Goal: Download file/media

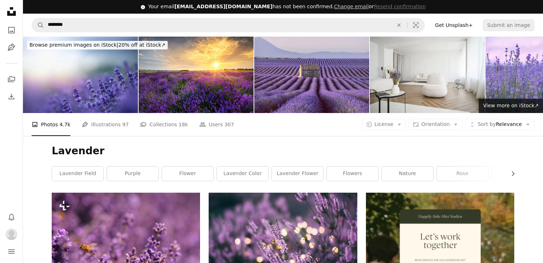
scroll to position [4091, 0]
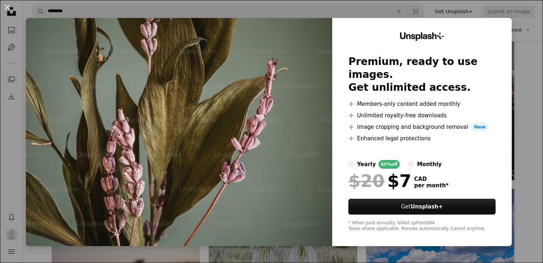
click at [528, 43] on div "An X shape Unsplash+ Premium, ready to use images. Get unlimited access. A plus…" at bounding box center [271, 131] width 543 height 263
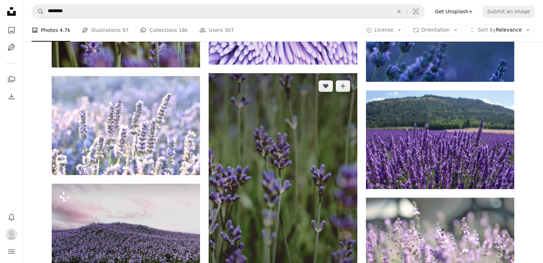
scroll to position [5462, 0]
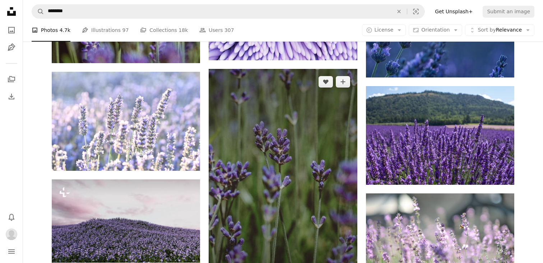
click at [327, 89] on img at bounding box center [283, 180] width 148 height 223
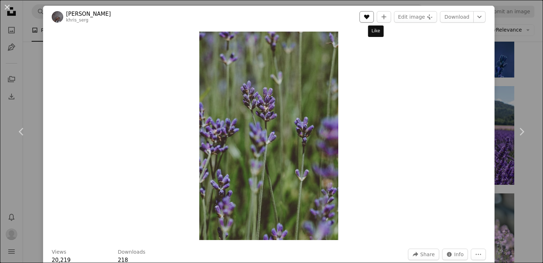
click at [372, 19] on button "A heart" at bounding box center [367, 17] width 14 height 12
click at [455, 20] on link "Download" at bounding box center [457, 17] width 34 height 12
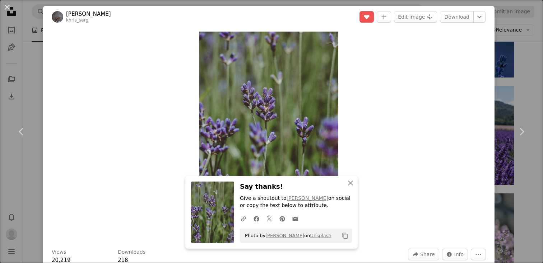
click at [536, 35] on div "An X shape Chevron left Chevron right An X shape Close Say thanks! Give a shout…" at bounding box center [271, 131] width 543 height 263
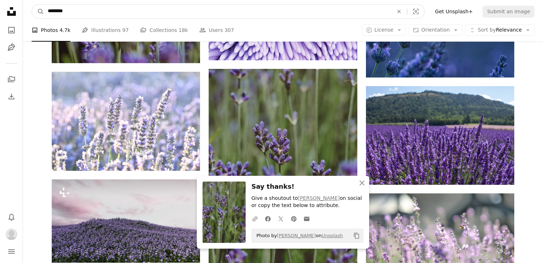
click at [207, 9] on input "********" at bounding box center [217, 12] width 347 height 14
click at [405, 9] on icon "An X shape" at bounding box center [399, 12] width 16 height 6
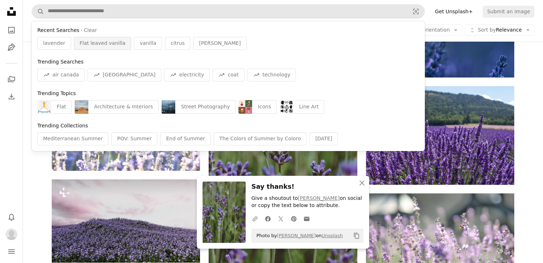
click at [84, 45] on span "Flat leaved vanilla" at bounding box center [103, 43] width 46 height 7
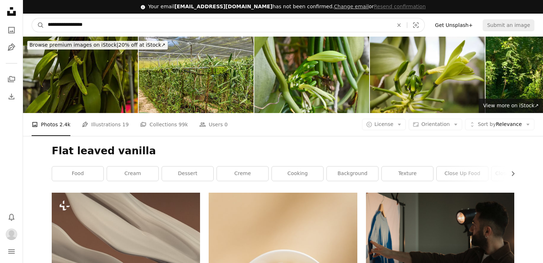
drag, startPoint x: 74, startPoint y: 27, endPoint x: 44, endPoint y: 26, distance: 30.6
click at [44, 26] on input "**********" at bounding box center [217, 25] width 347 height 14
type input "*******"
click at [32, 18] on button "A magnifying glass" at bounding box center [38, 25] width 12 height 14
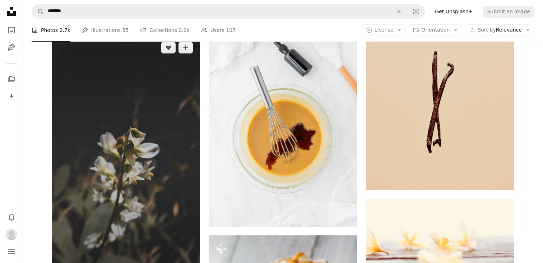
scroll to position [380, 0]
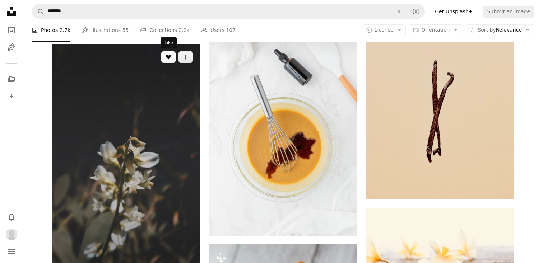
click at [171, 60] on icon "A heart" at bounding box center [169, 57] width 6 height 6
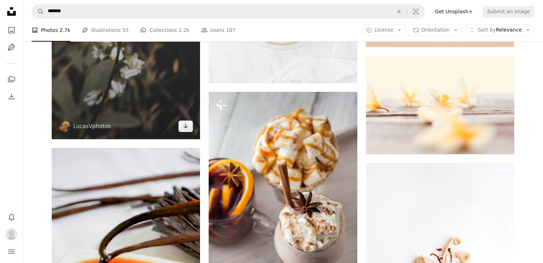
scroll to position [533, 0]
click at [182, 127] on link "Arrow pointing down" at bounding box center [186, 126] width 14 height 12
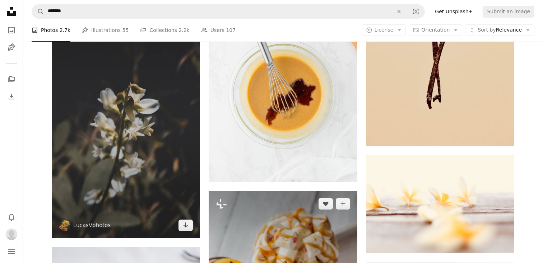
scroll to position [437, 0]
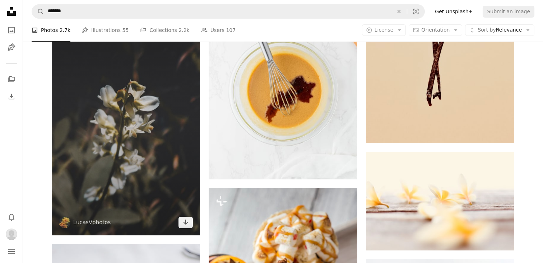
click at [127, 146] on img at bounding box center [126, 112] width 148 height 248
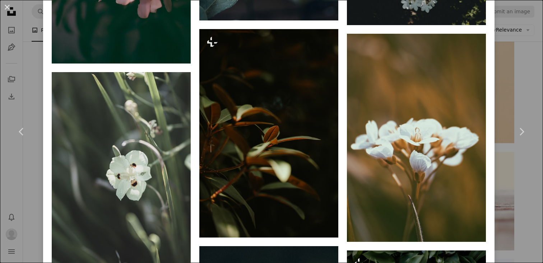
scroll to position [703, 0]
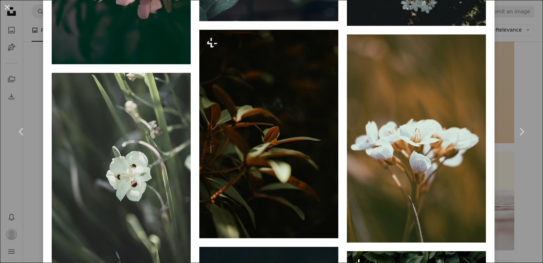
click at [30, 167] on div "An X shape Chevron left Chevron right LucasVphotos lucasvphotos A heart A plus …" at bounding box center [271, 131] width 543 height 263
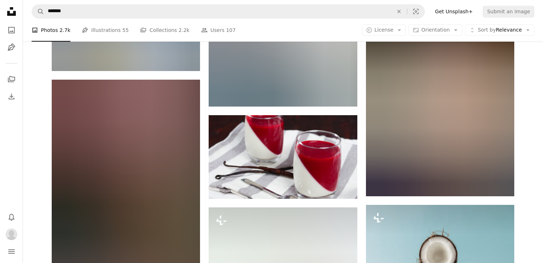
scroll to position [3655, 0]
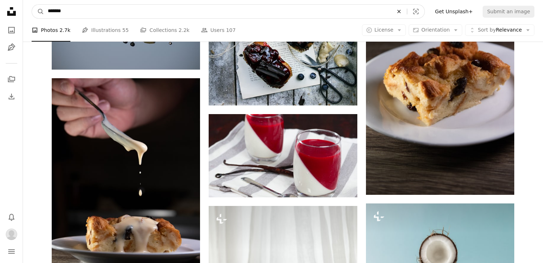
click at [403, 12] on icon "An X shape" at bounding box center [399, 12] width 16 height 6
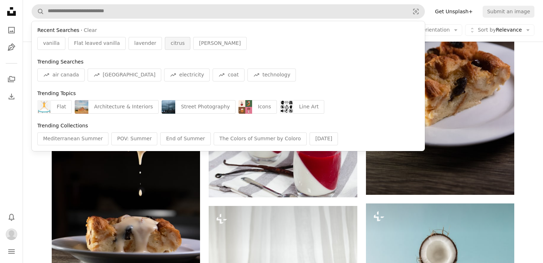
click at [171, 43] on span "citrus" at bounding box center [178, 43] width 14 height 7
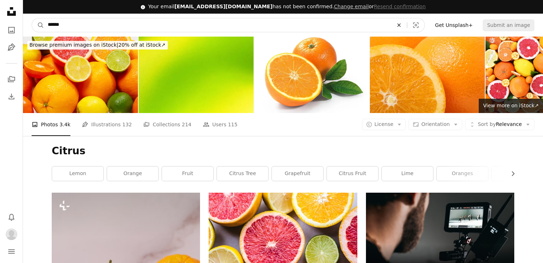
click at [407, 26] on icon "An X shape" at bounding box center [399, 25] width 16 height 6
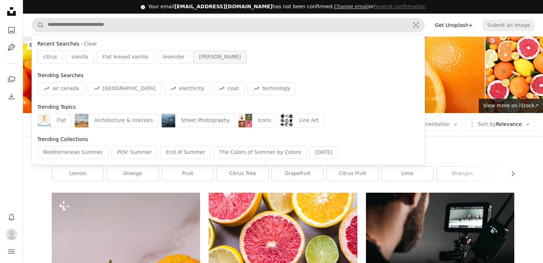
click at [193, 59] on div "[PERSON_NAME]" at bounding box center [219, 57] width 53 height 13
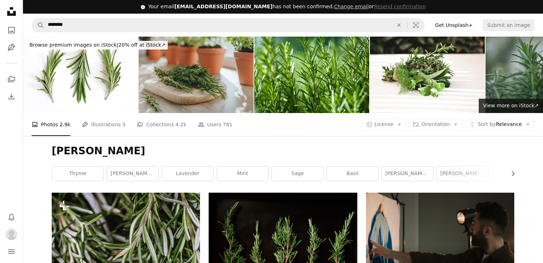
scroll to position [4, 0]
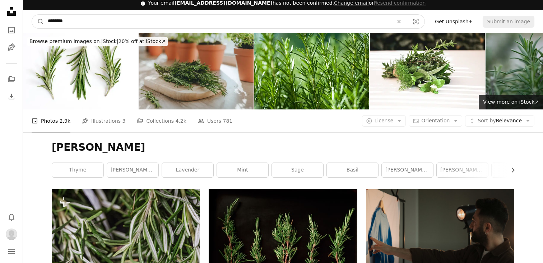
click at [107, 23] on input "********" at bounding box center [217, 22] width 347 height 14
click at [224, 18] on input "********" at bounding box center [217, 22] width 347 height 14
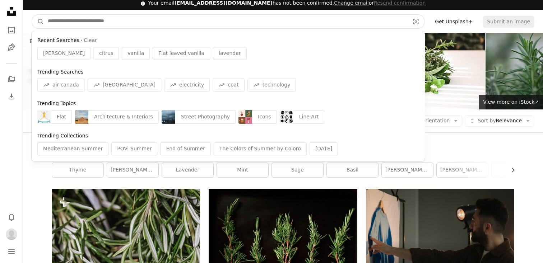
click at [160, 64] on div "Recent Searches · Clear [PERSON_NAME] citrus vanilla Flat leaved vanilla lavend…" at bounding box center [229, 96] width 394 height 130
